Goal: Information Seeking & Learning: Learn about a topic

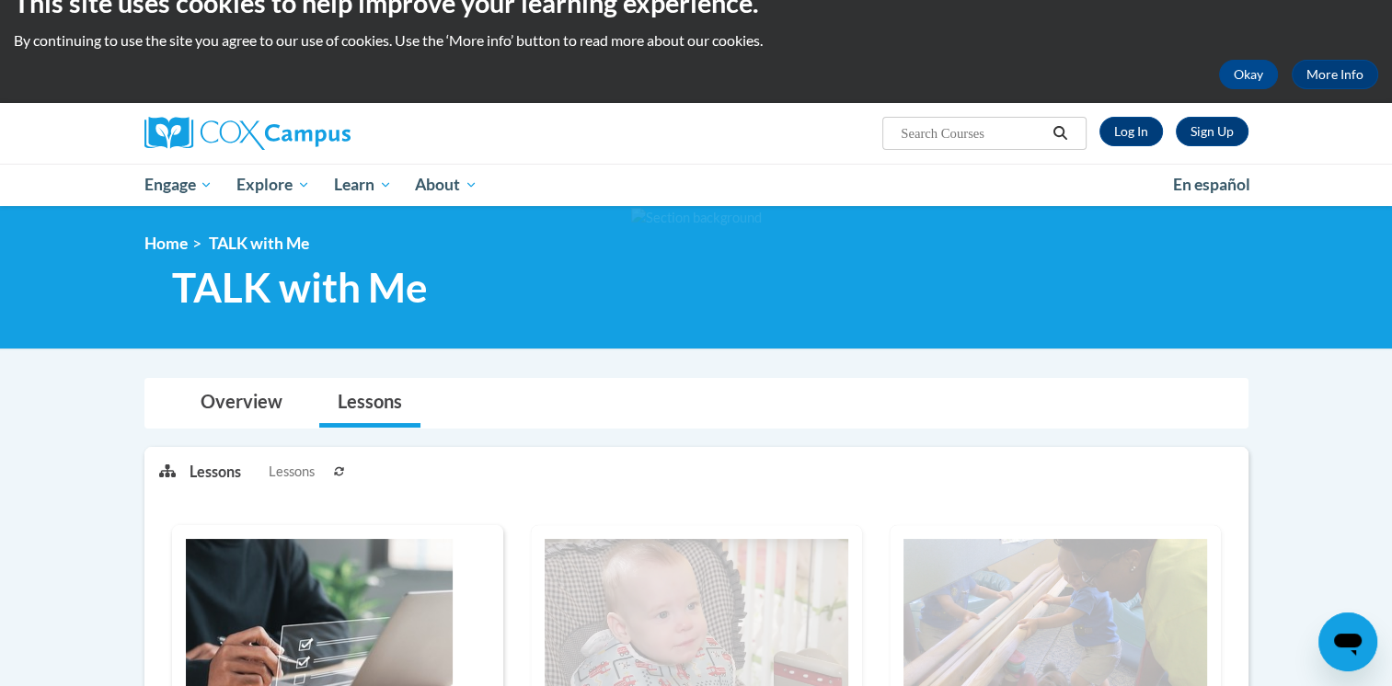
scroll to position [29, 0]
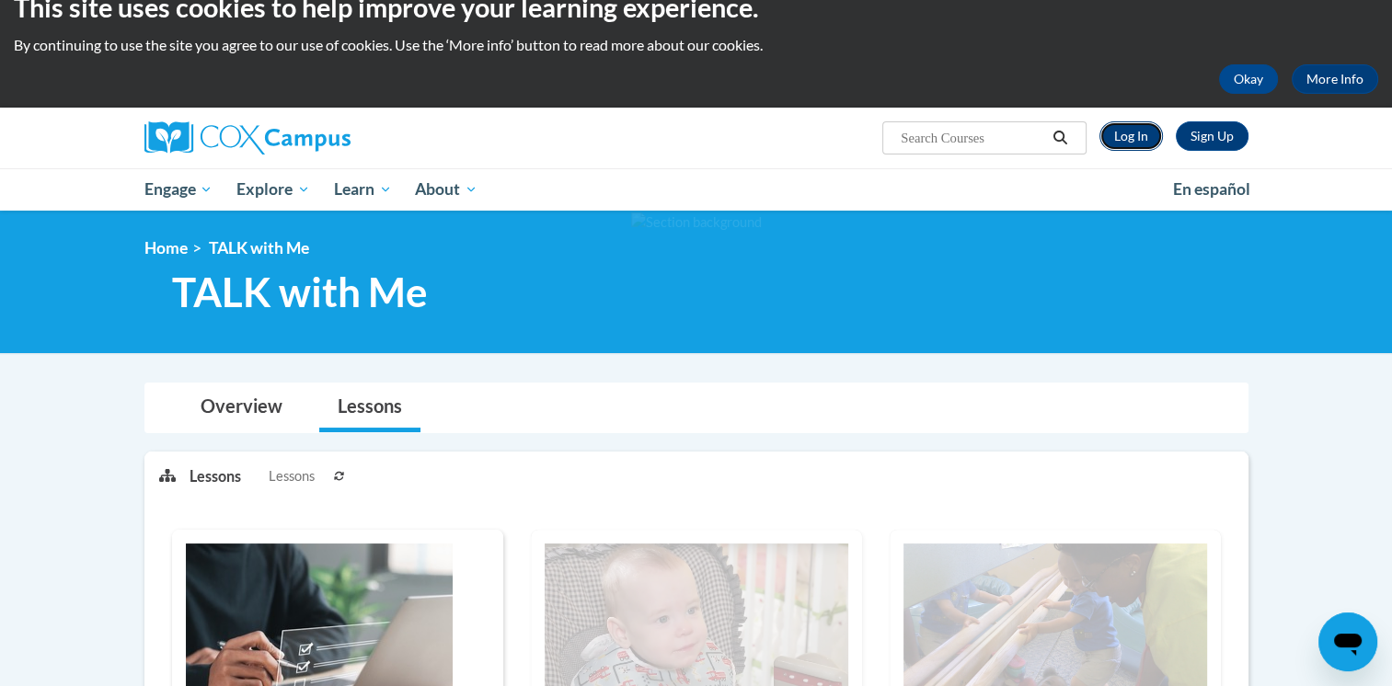
click at [1122, 137] on link "Log In" at bounding box center [1130, 135] width 63 height 29
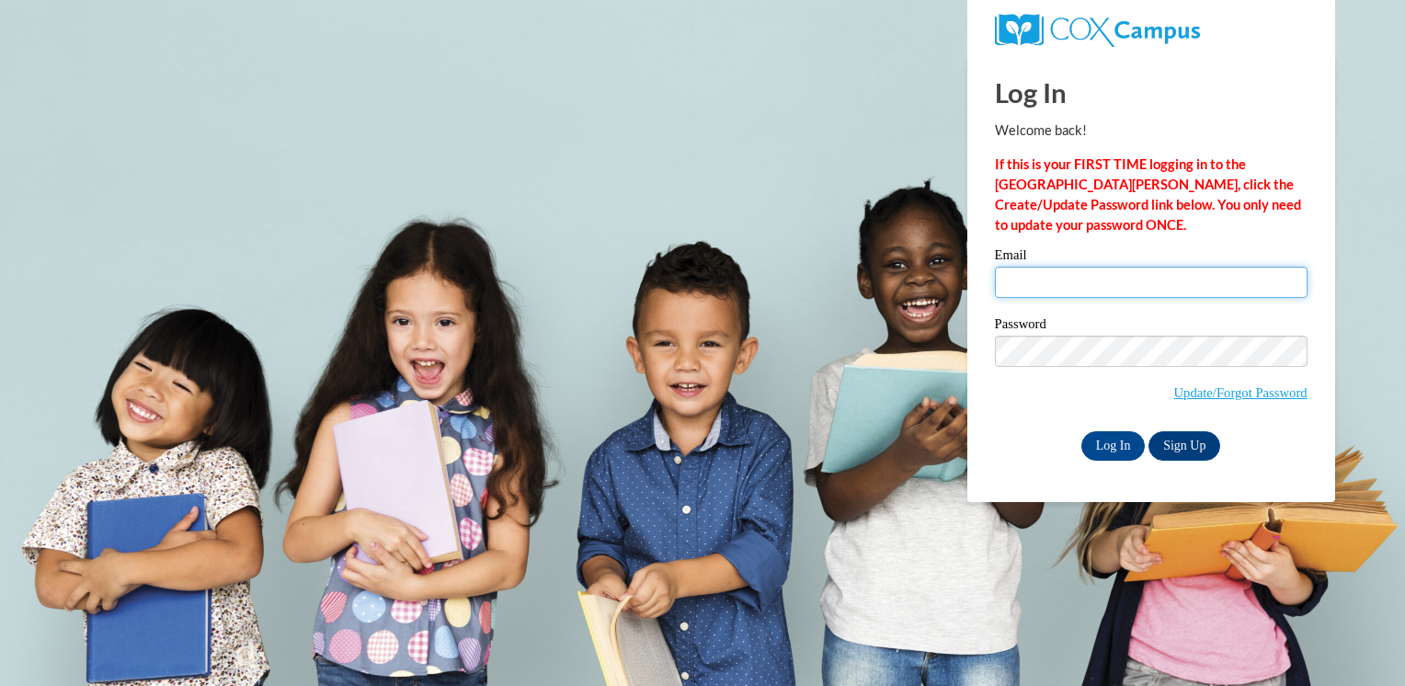
click at [1099, 286] on input "Email" at bounding box center [1151, 282] width 313 height 31
type input "darst.maranda@yahoo.com"
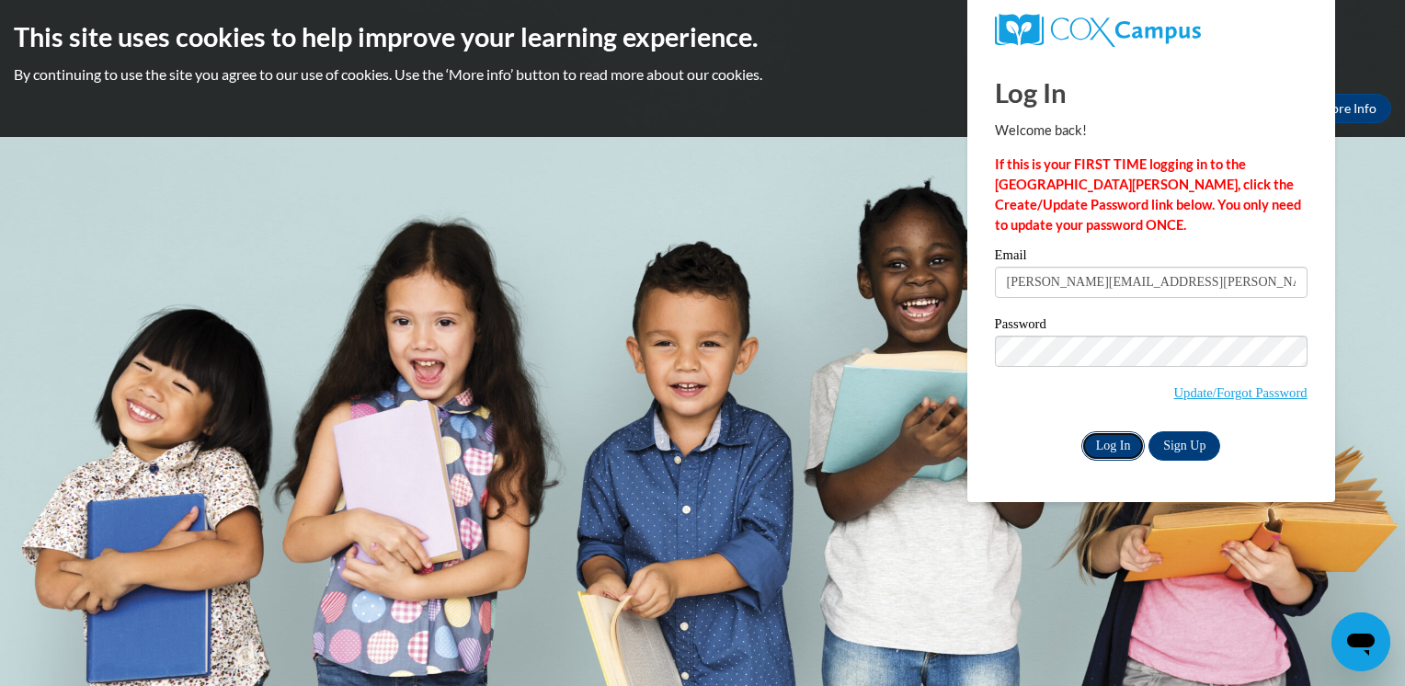
click at [1115, 445] on input "Log In" at bounding box center [1114, 445] width 64 height 29
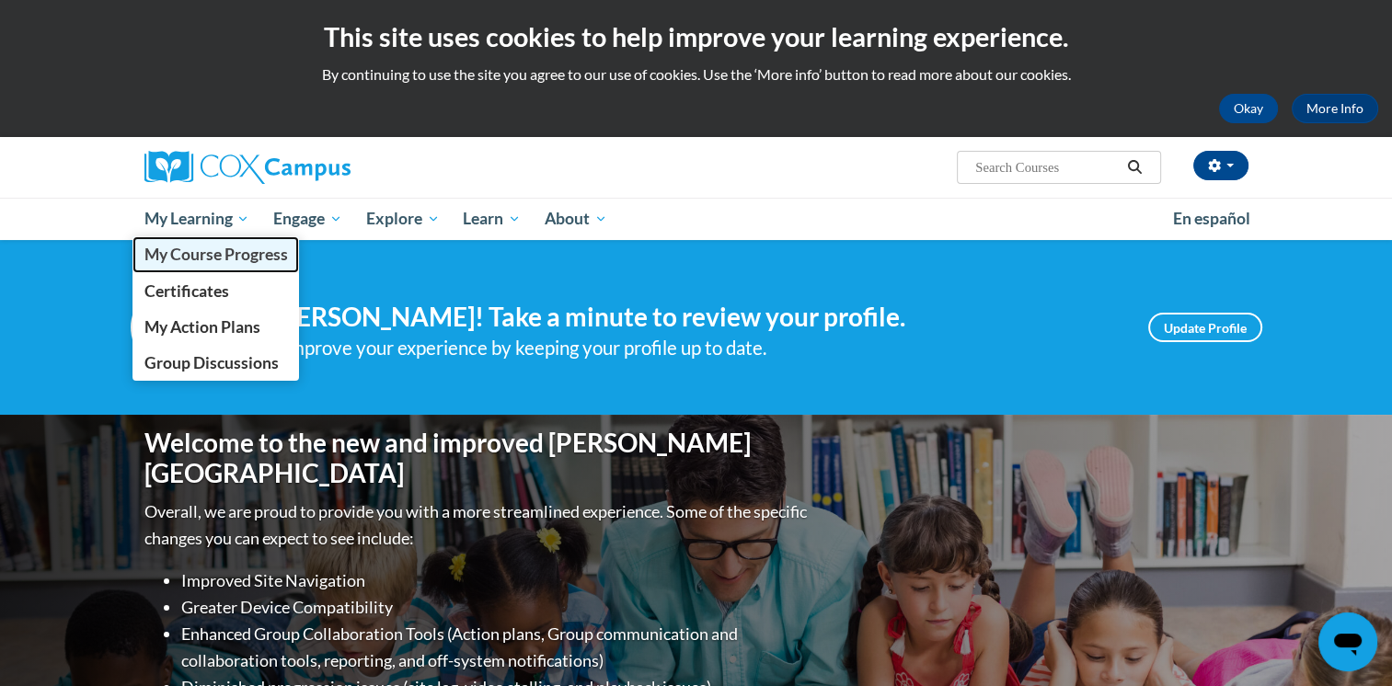
click at [210, 259] on span "My Course Progress" at bounding box center [214, 254] width 143 height 19
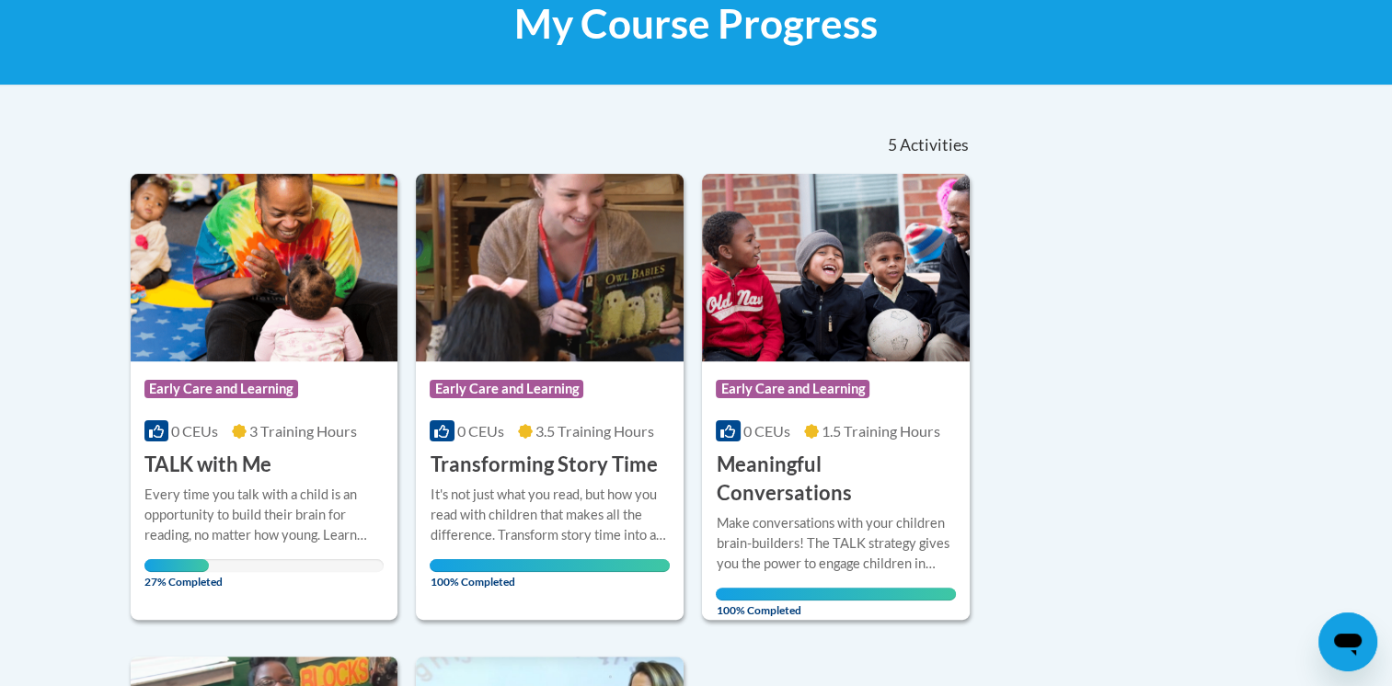
scroll to position [342, 0]
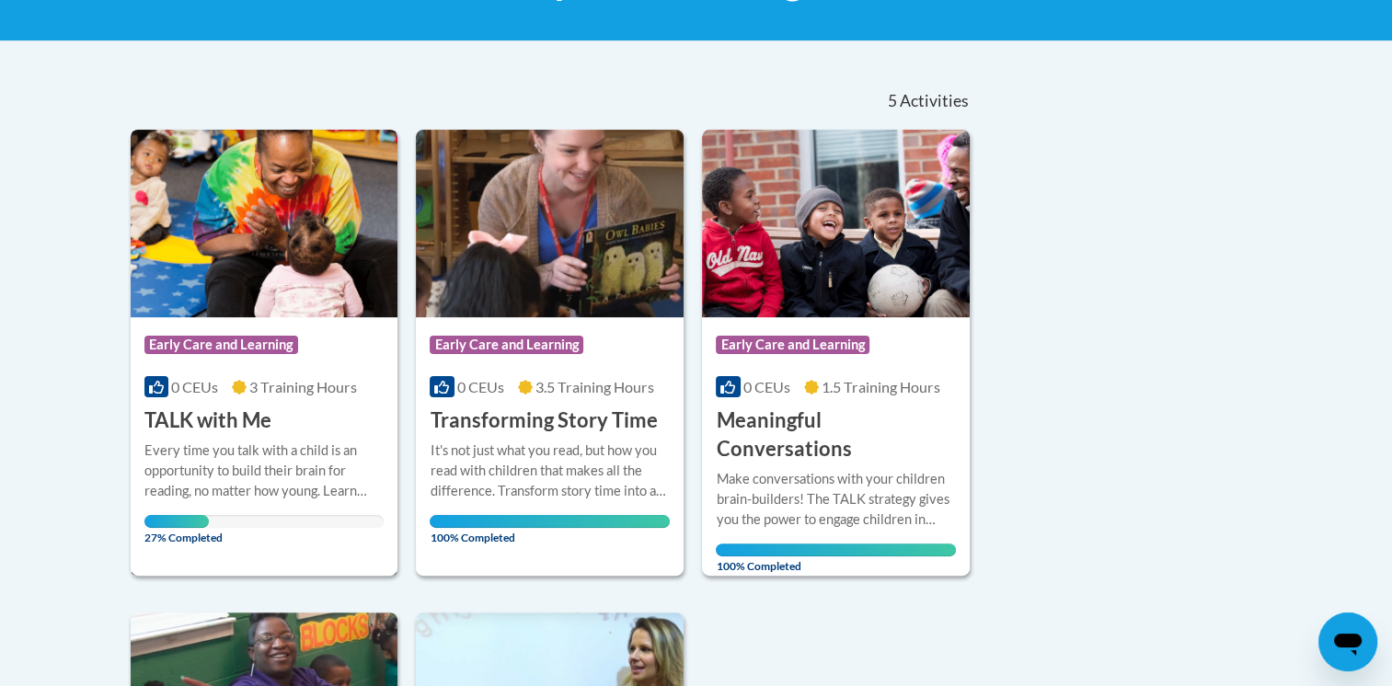
click at [245, 447] on div "Every time you talk with a child is an opportunity to build their brain for rea…" at bounding box center [264, 471] width 240 height 61
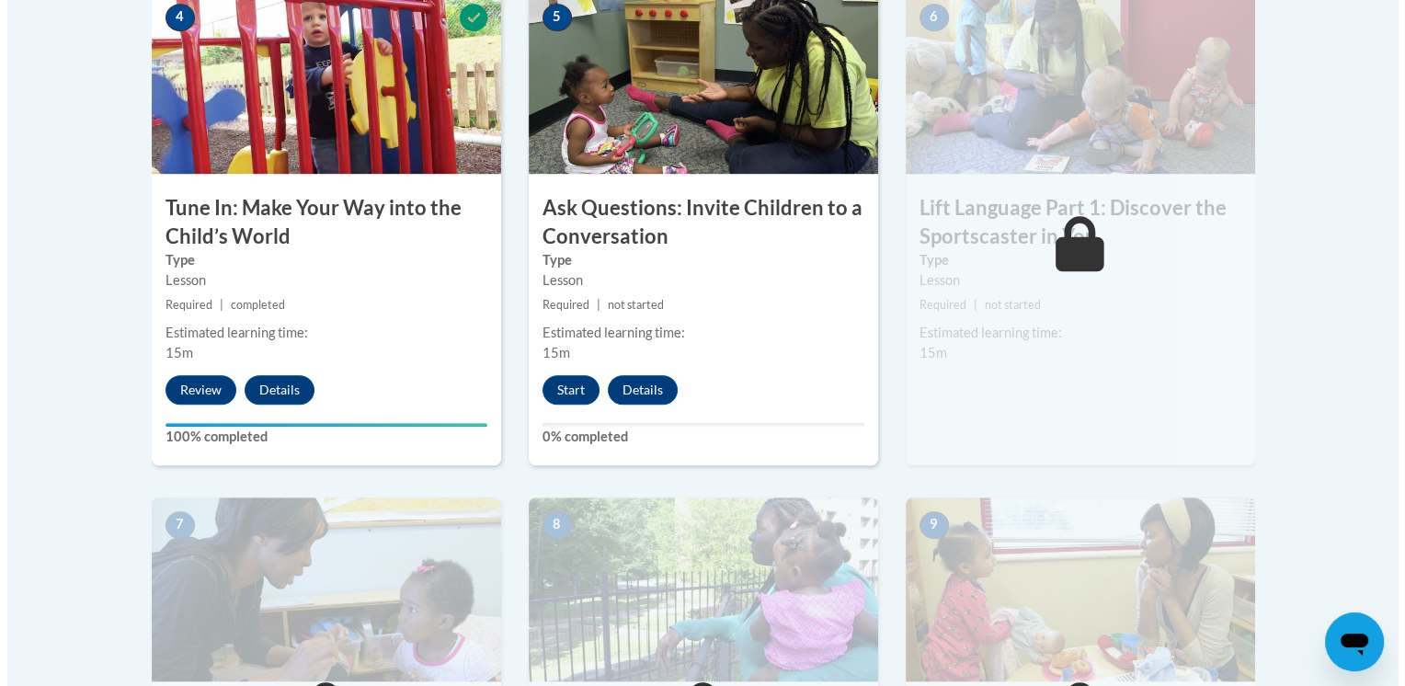
scroll to position [1123, 0]
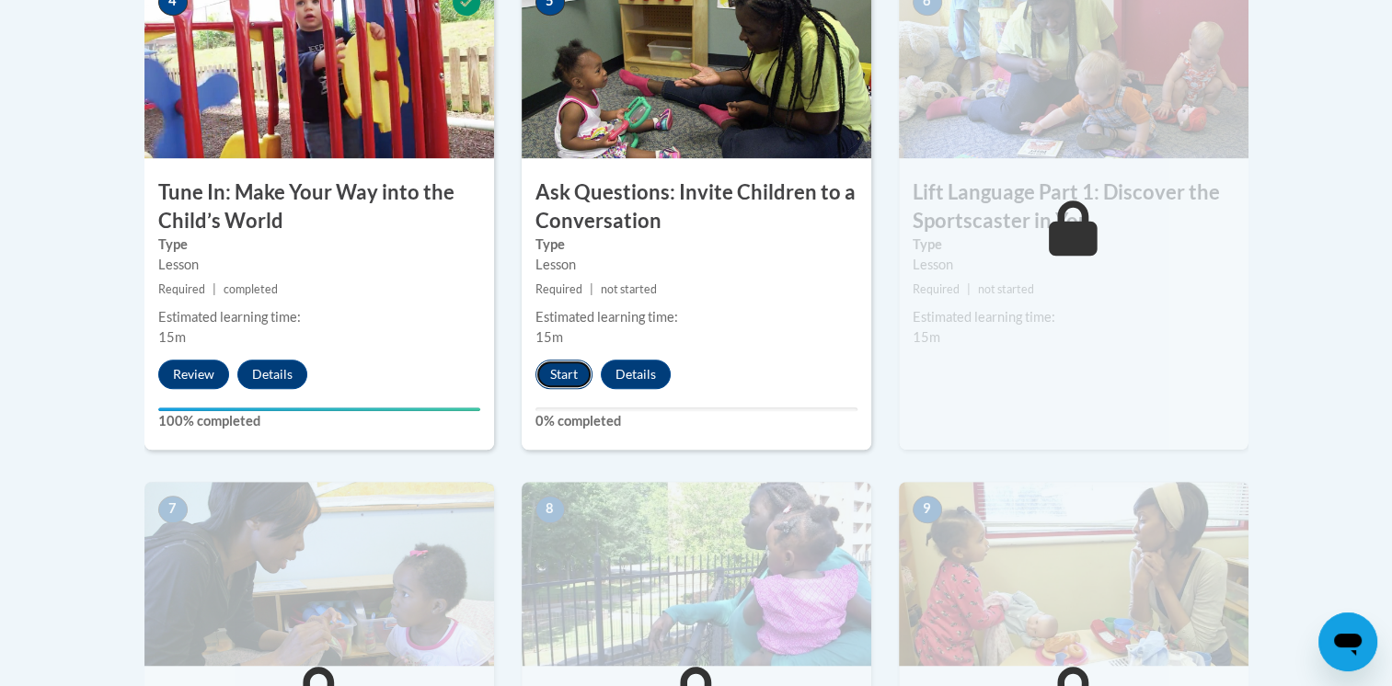
click at [563, 368] on button "Start" at bounding box center [563, 374] width 57 height 29
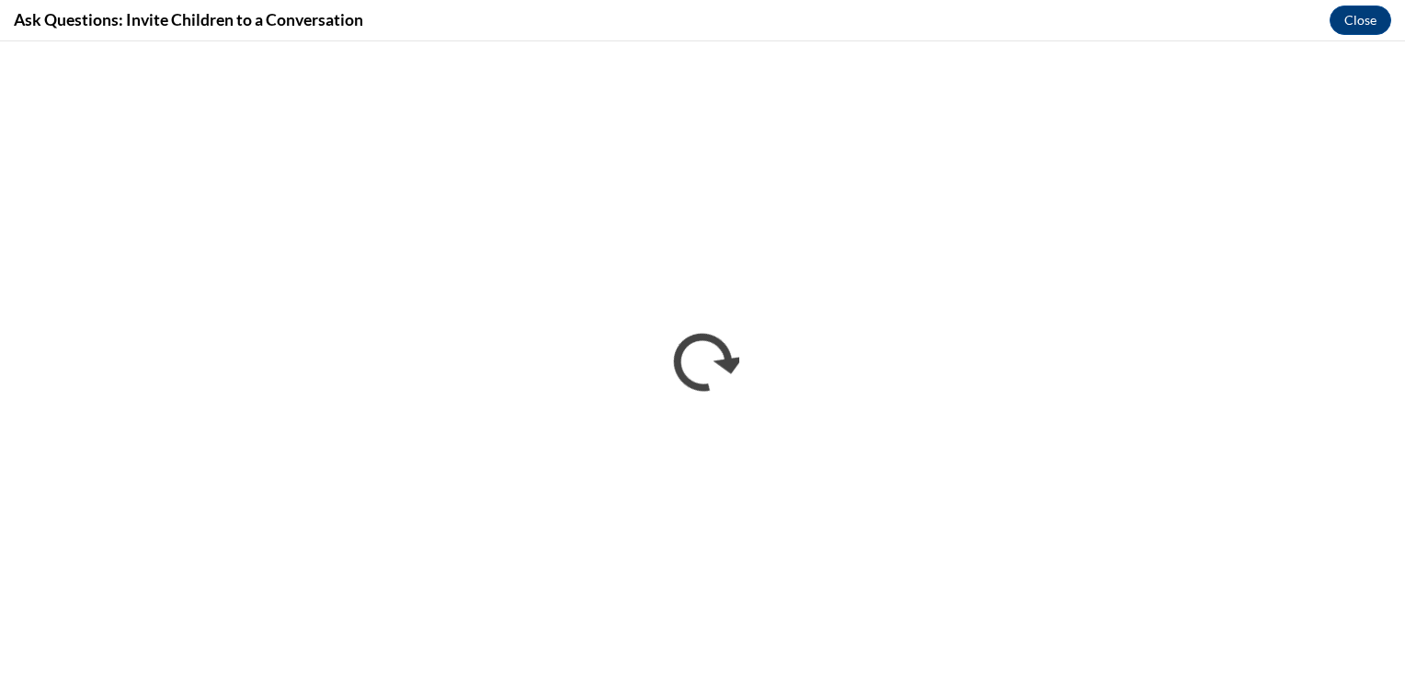
scroll to position [0, 0]
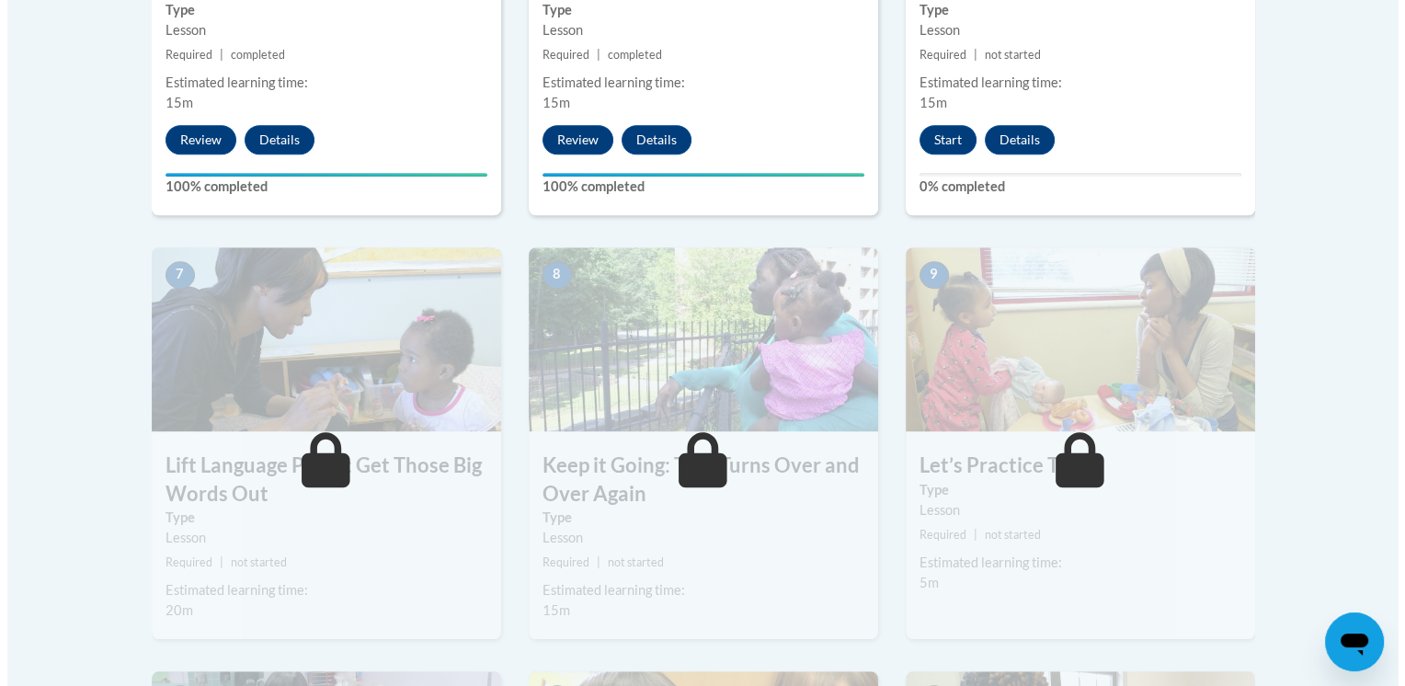
scroll to position [1381, 0]
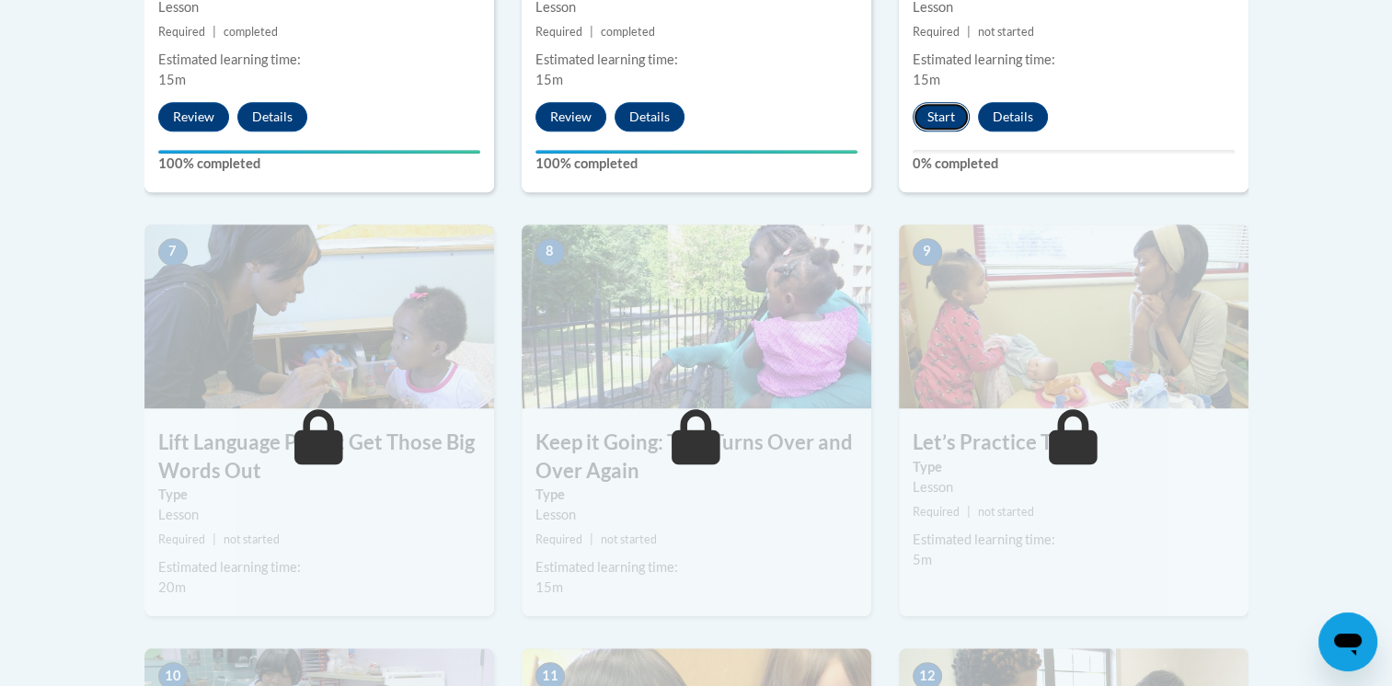
click at [942, 116] on button "Start" at bounding box center [940, 116] width 57 height 29
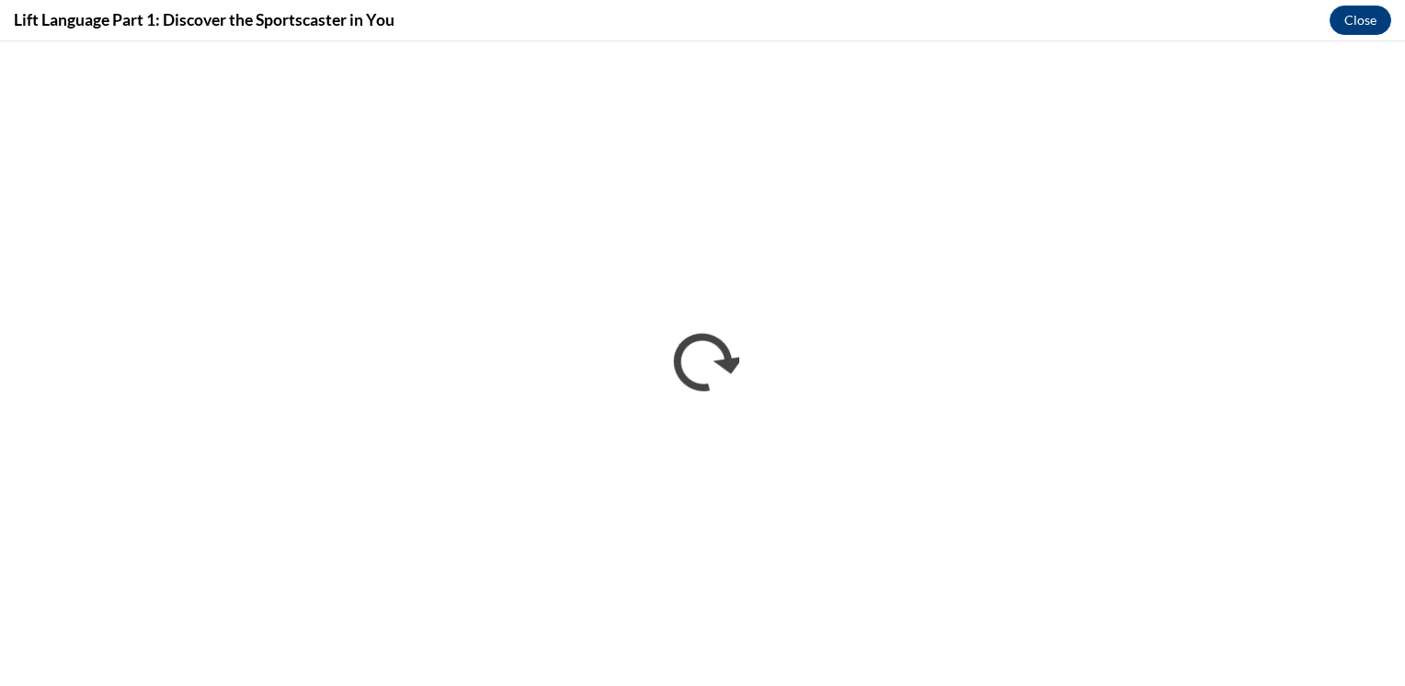
scroll to position [0, 0]
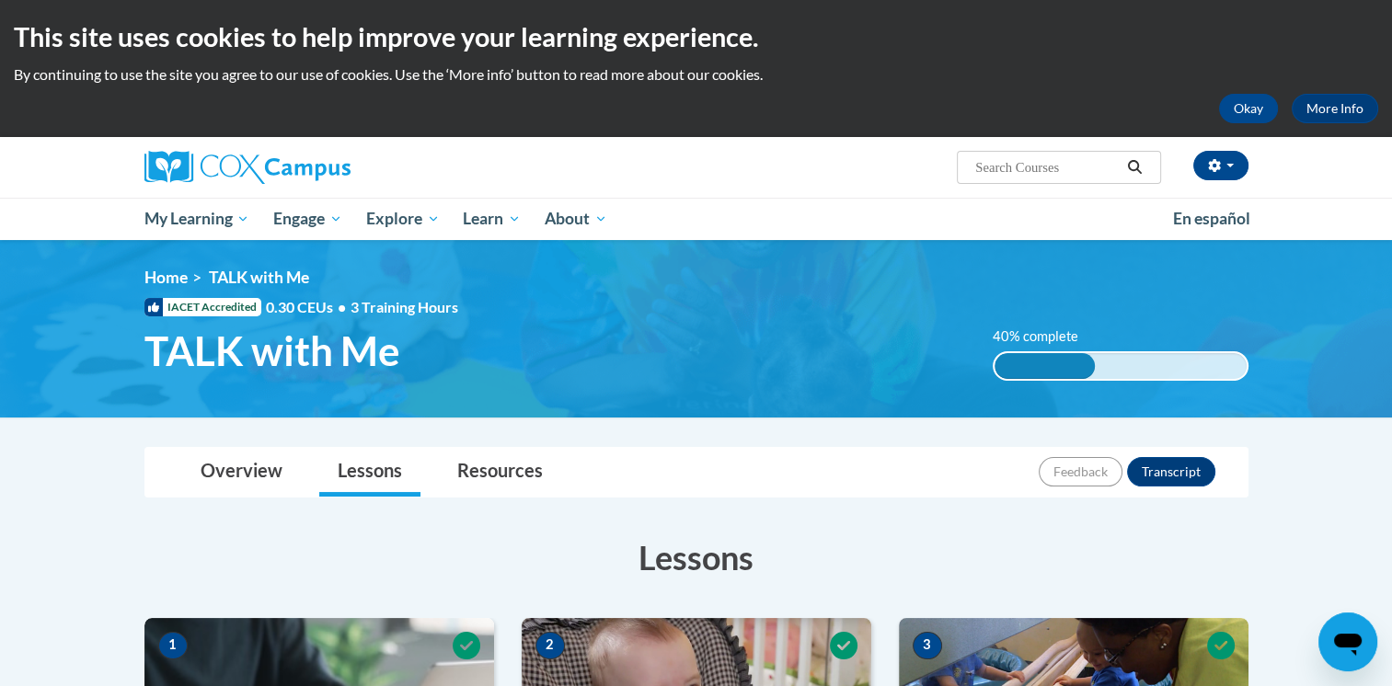
drag, startPoint x: 1394, startPoint y: 132, endPoint x: 1400, endPoint y: 183, distance: 50.9
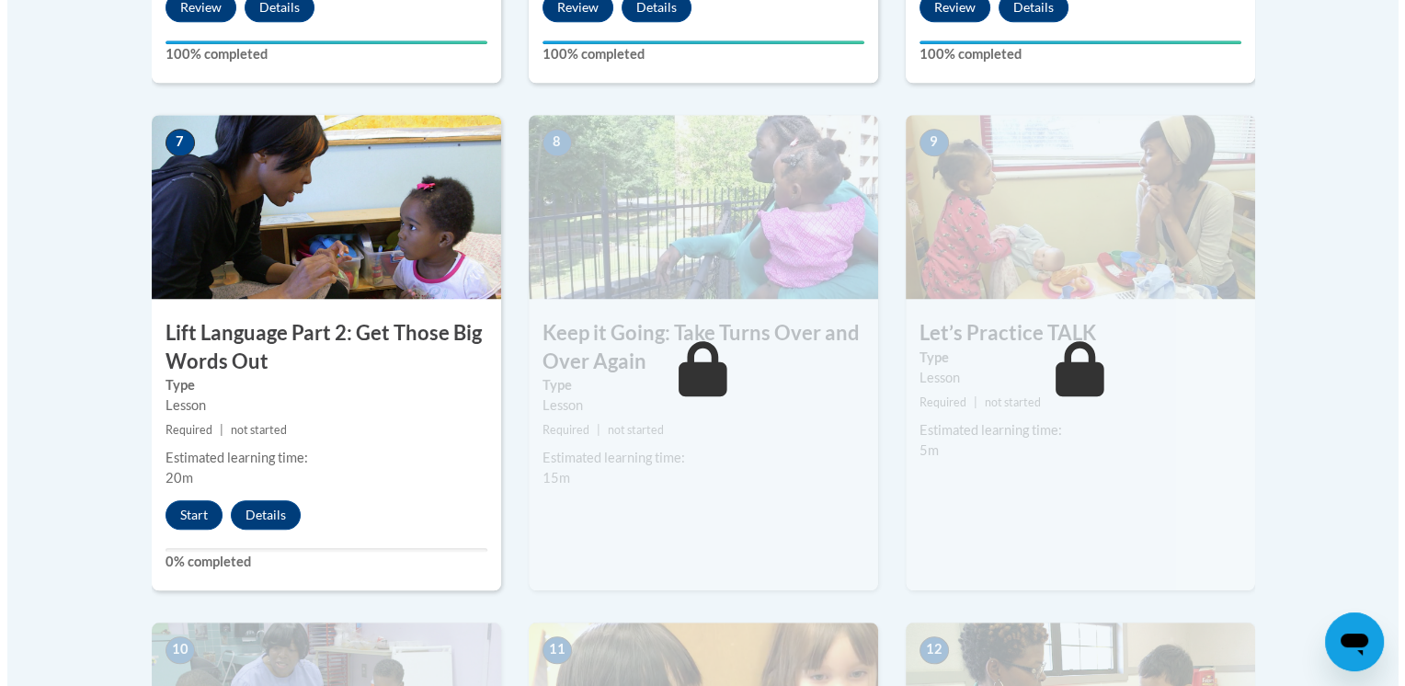
scroll to position [1494, 0]
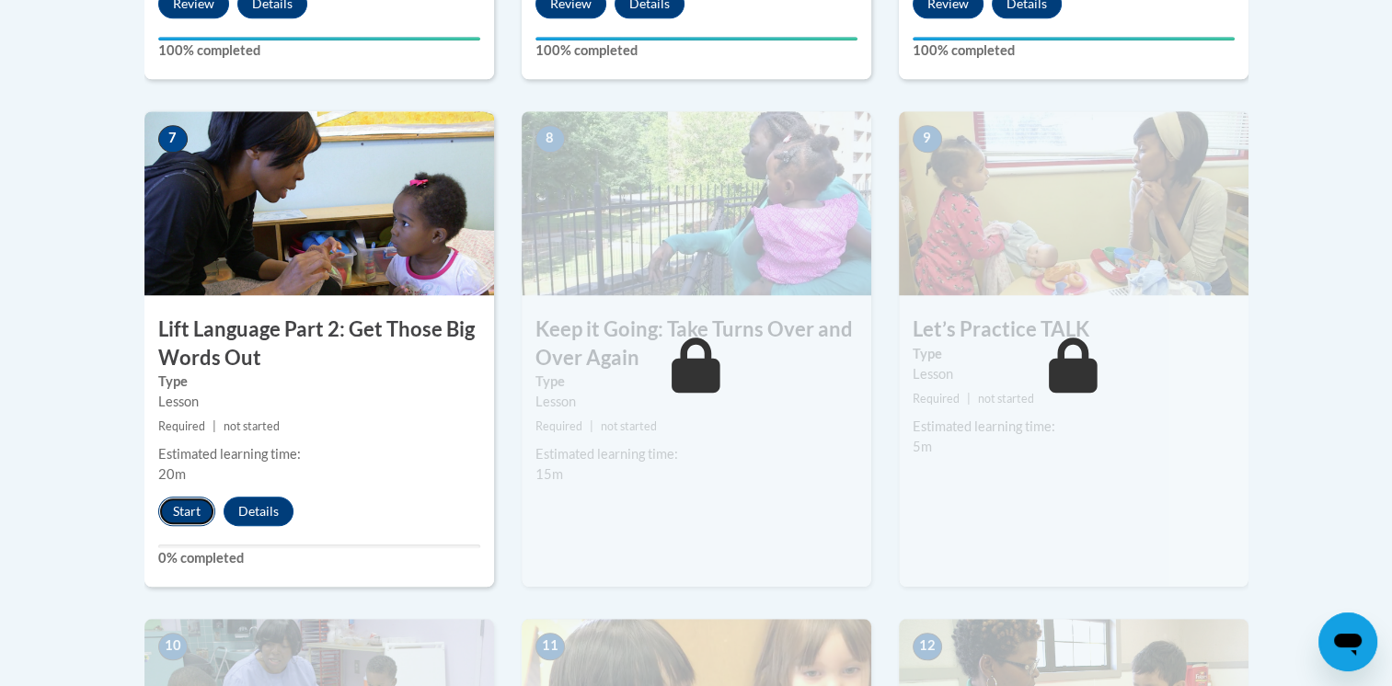
click at [189, 520] on button "Start" at bounding box center [186, 511] width 57 height 29
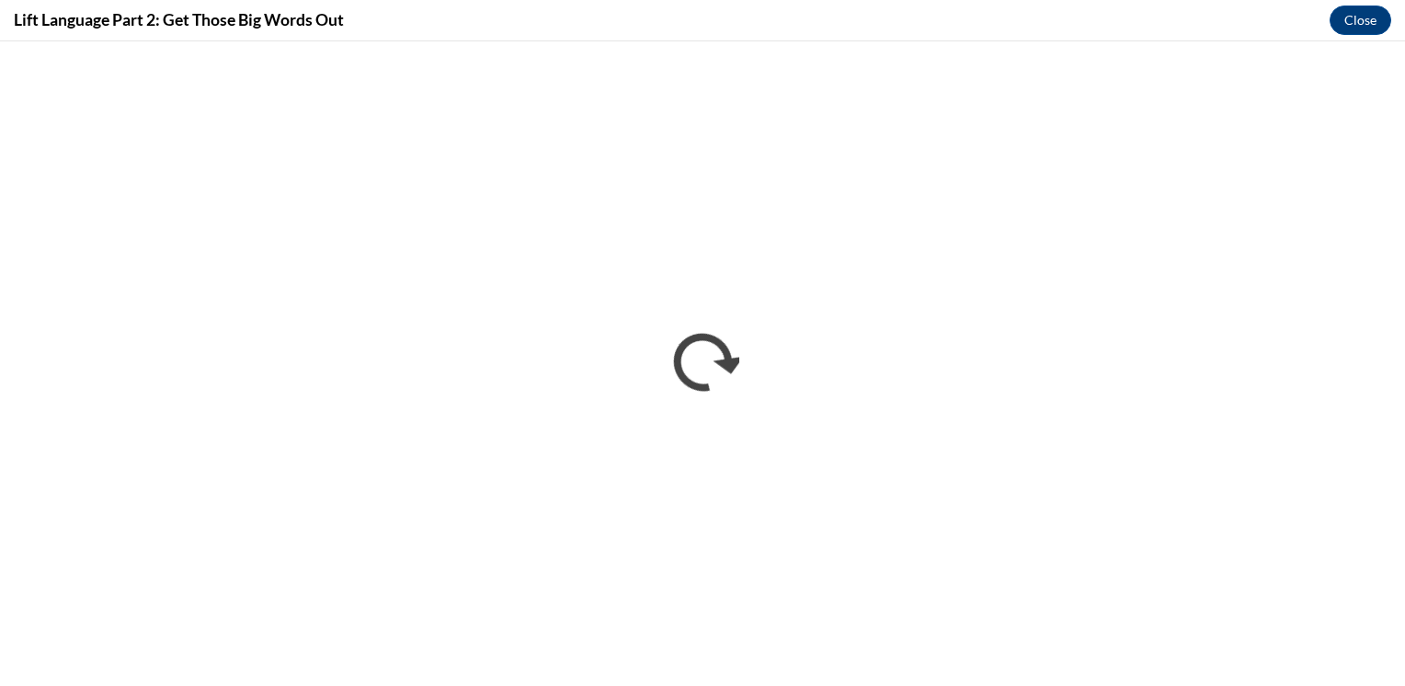
scroll to position [0, 0]
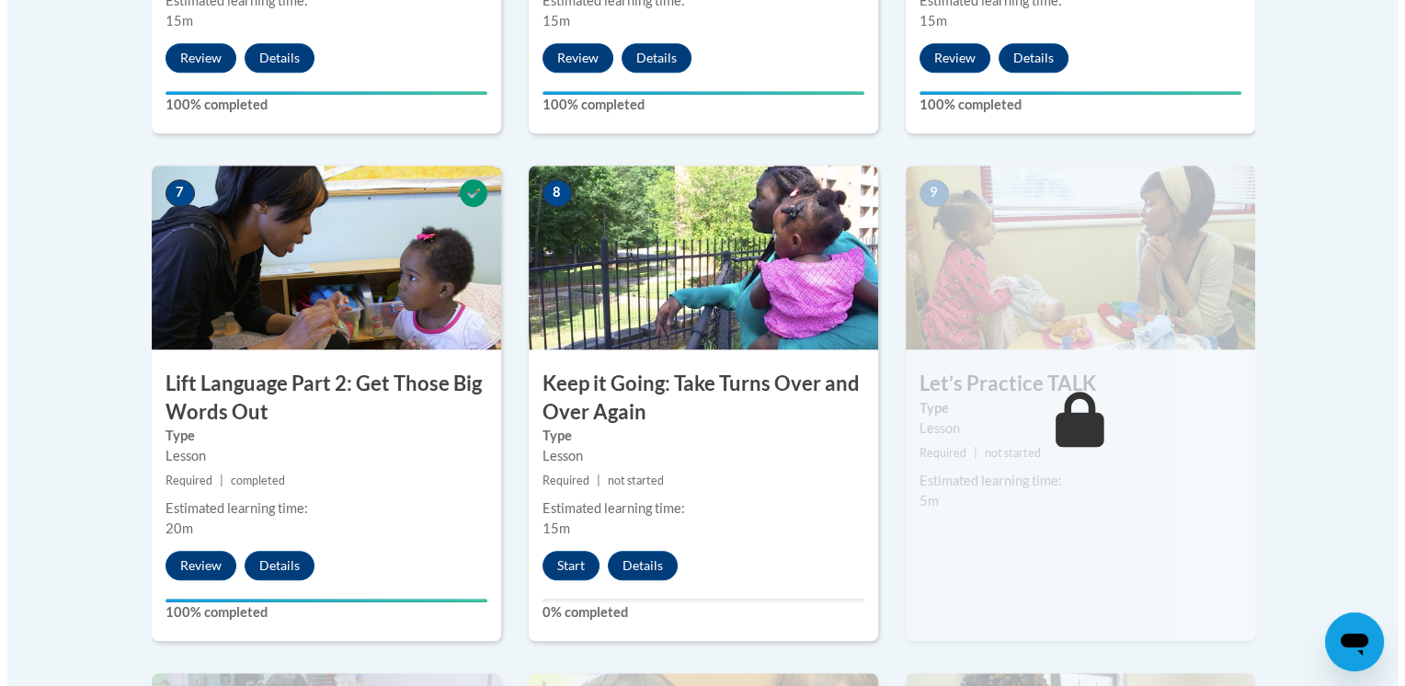
scroll to position [1443, 0]
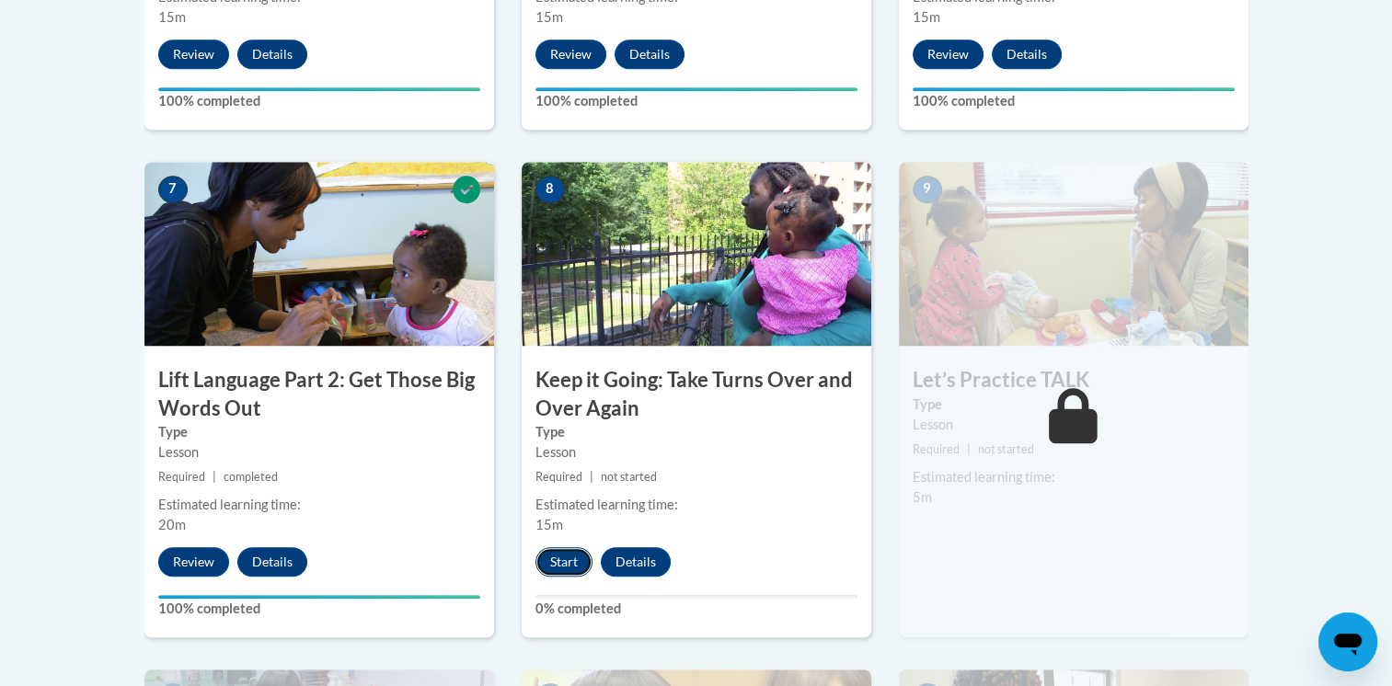
click at [565, 564] on button "Start" at bounding box center [563, 561] width 57 height 29
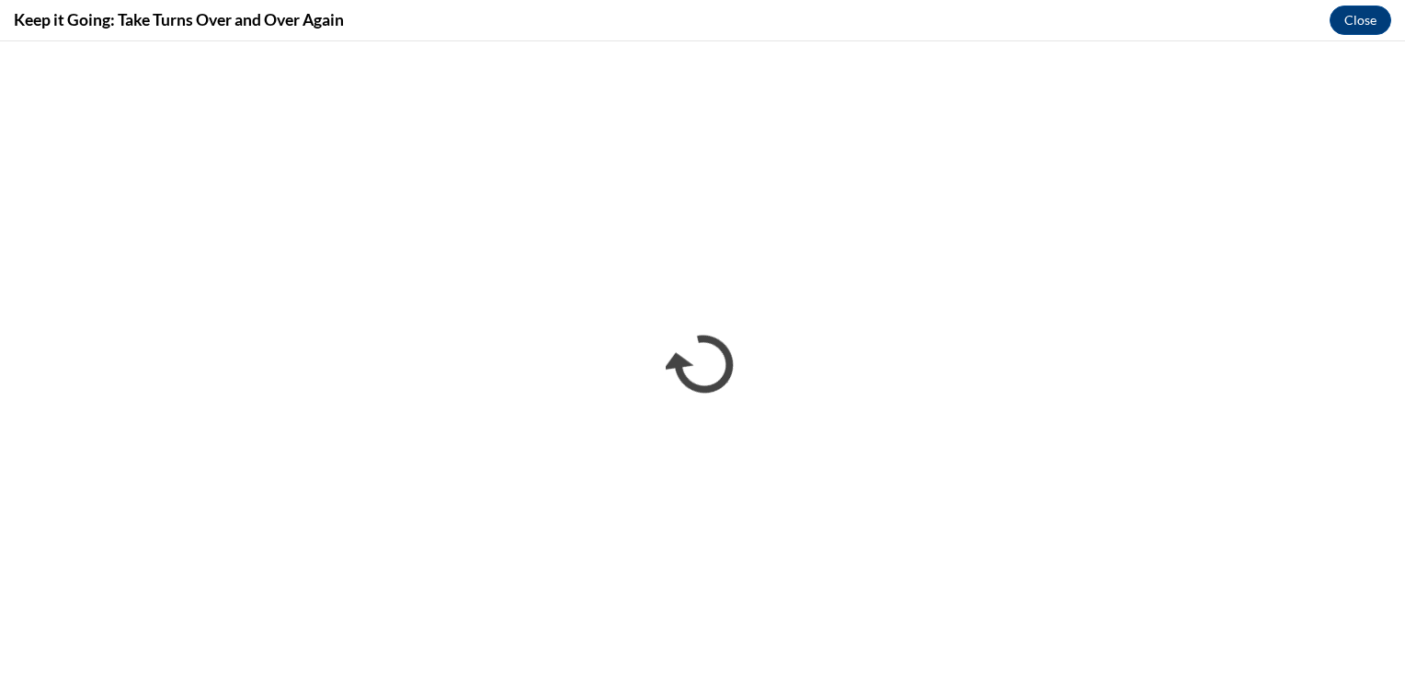
scroll to position [0, 0]
